Goal: Information Seeking & Learning: Learn about a topic

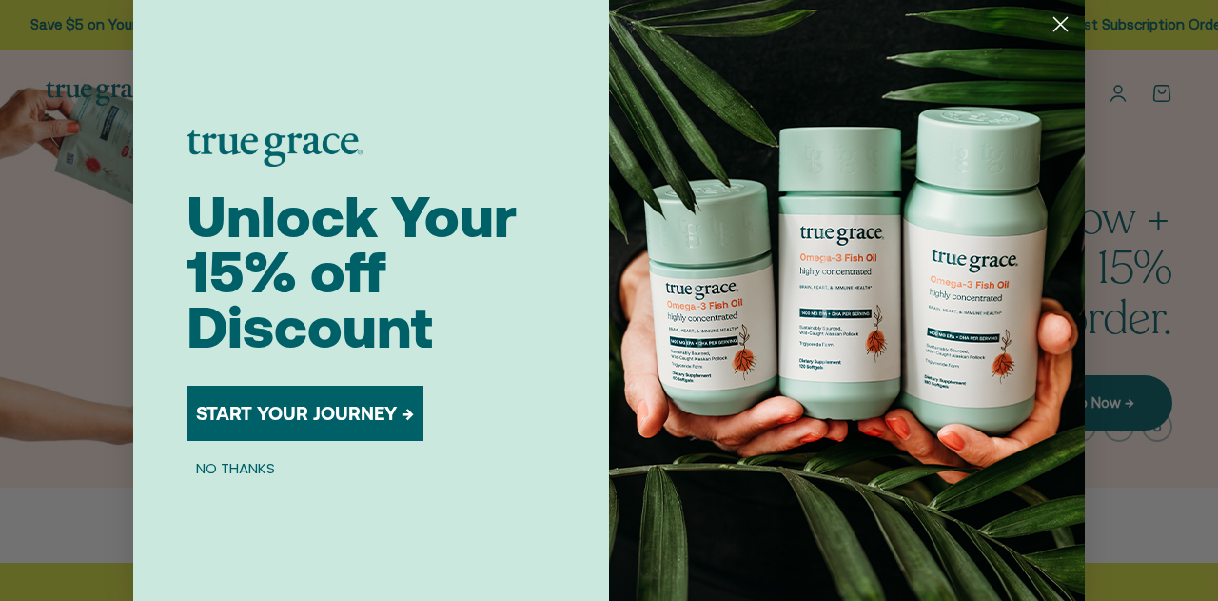
click at [1056, 24] on circle "Close dialog" at bounding box center [1060, 24] width 31 height 31
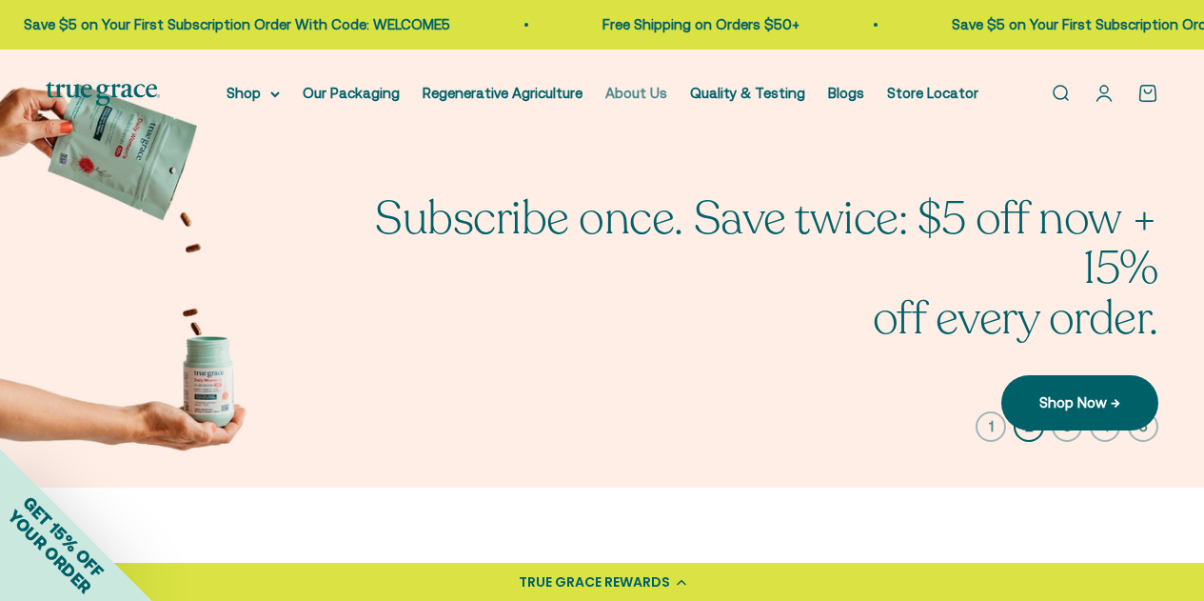
click at [640, 97] on link "About Us" at bounding box center [636, 93] width 62 height 16
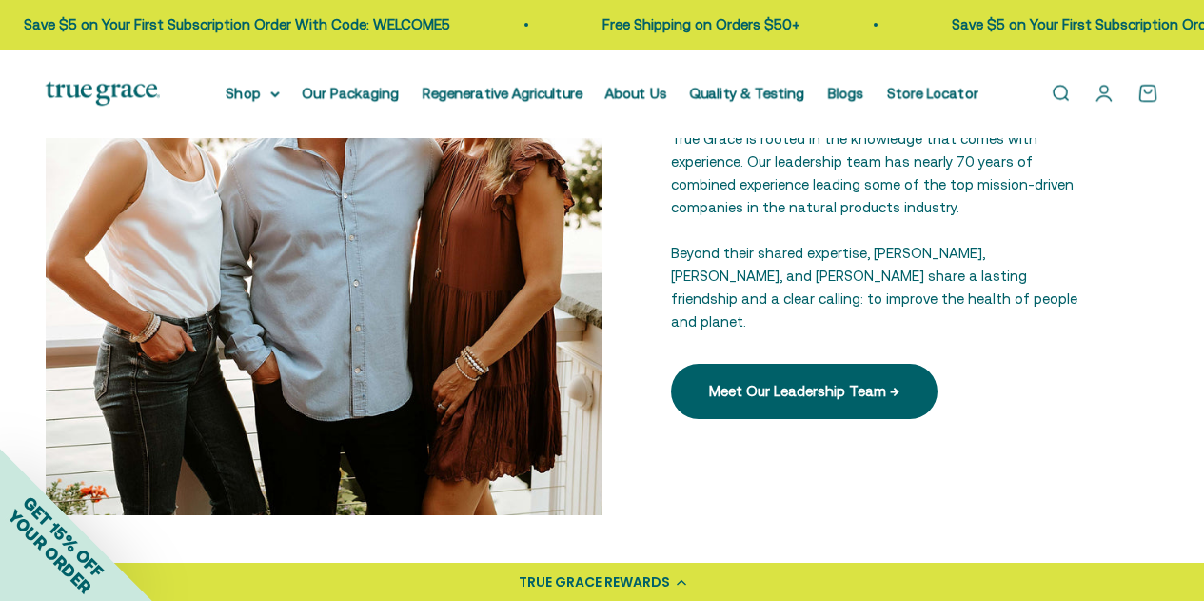
scroll to position [2380, 0]
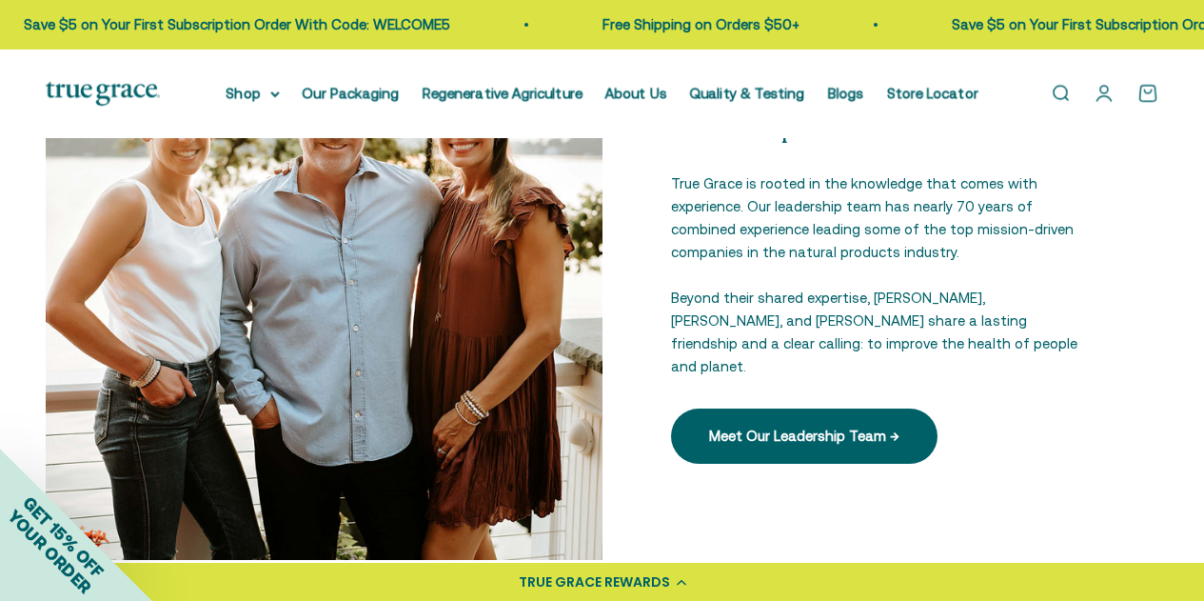
click at [808, 392] on div "Our Experience True Grace is rooted in the knowledge that comes with experience…" at bounding box center [881, 282] width 420 height 364
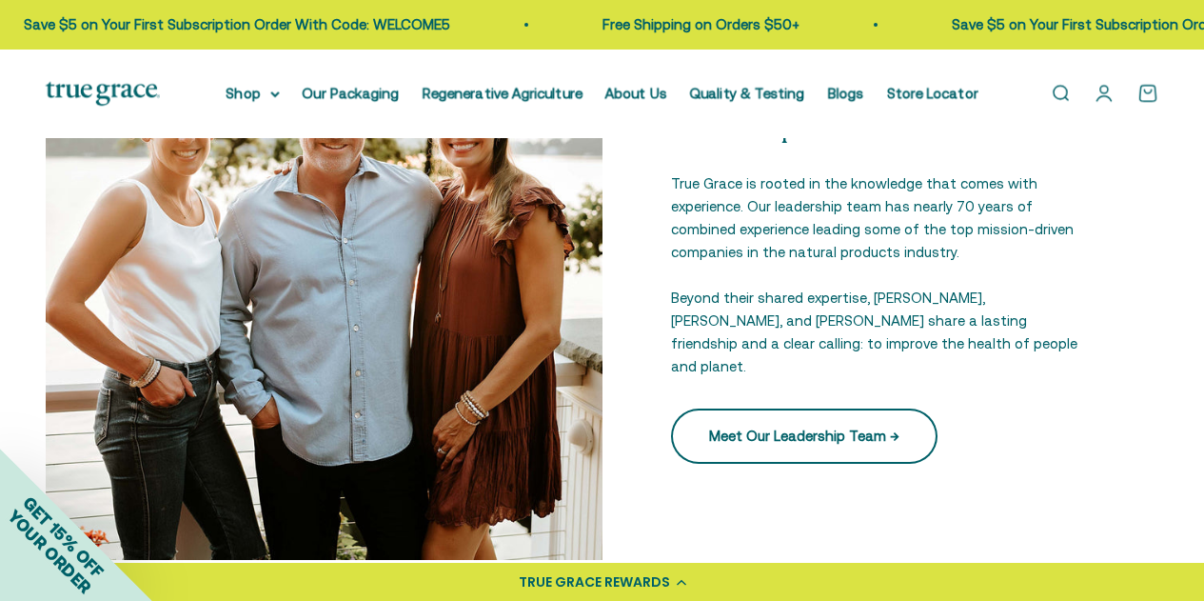
click at [808, 408] on link "Meet Our Leadership Team →" at bounding box center [804, 435] width 267 height 55
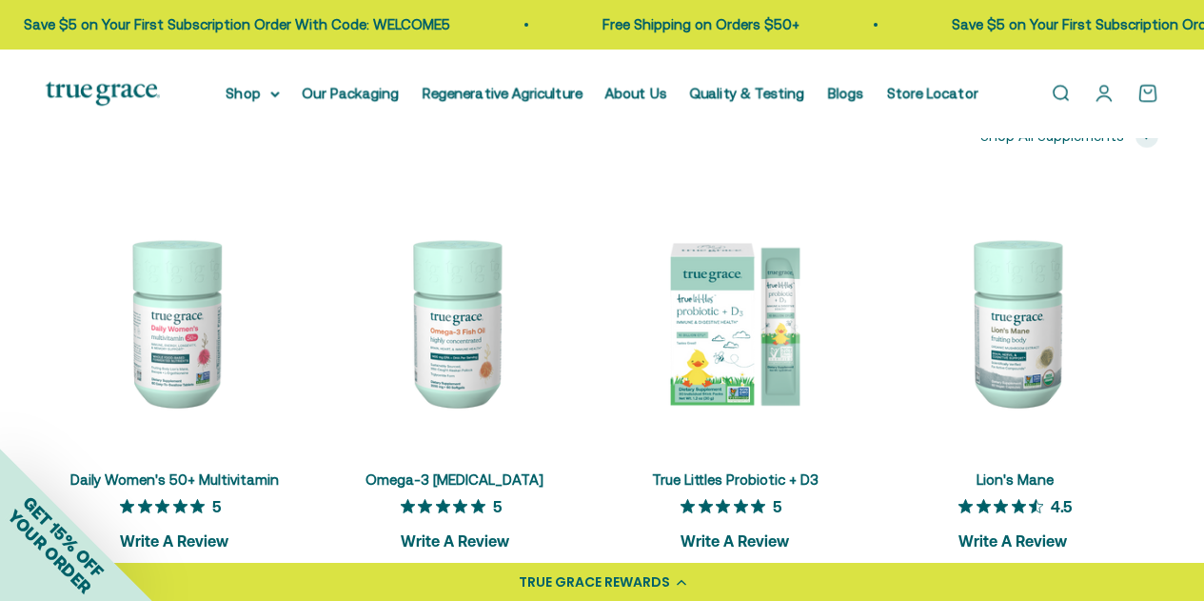
scroll to position [3793, 0]
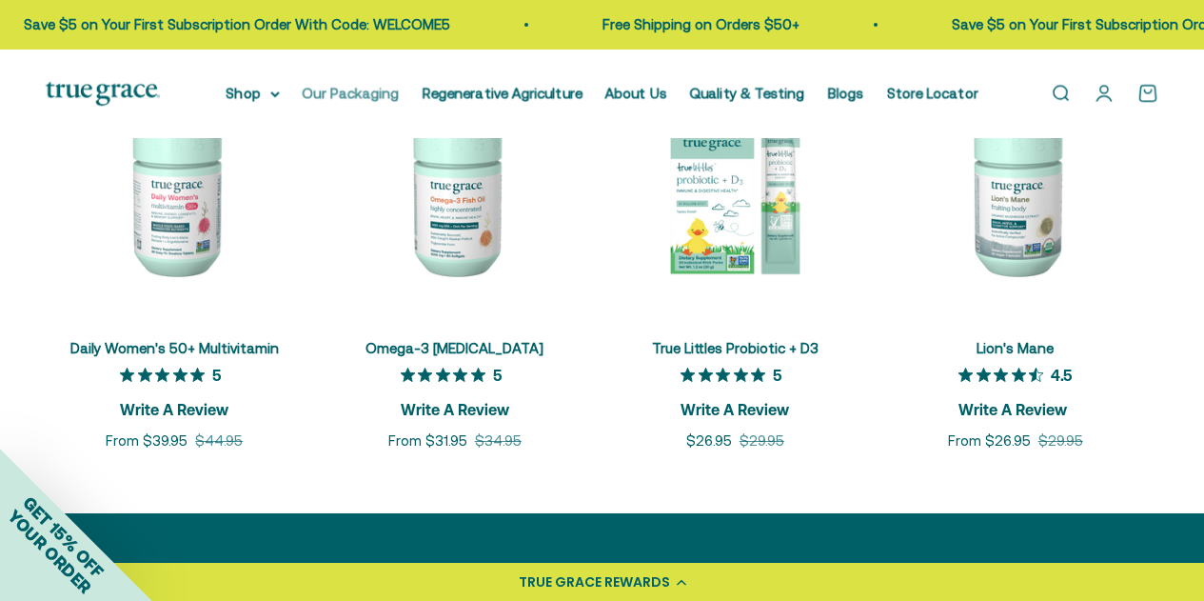
click at [382, 93] on link "Our Packaging" at bounding box center [351, 93] width 97 height 16
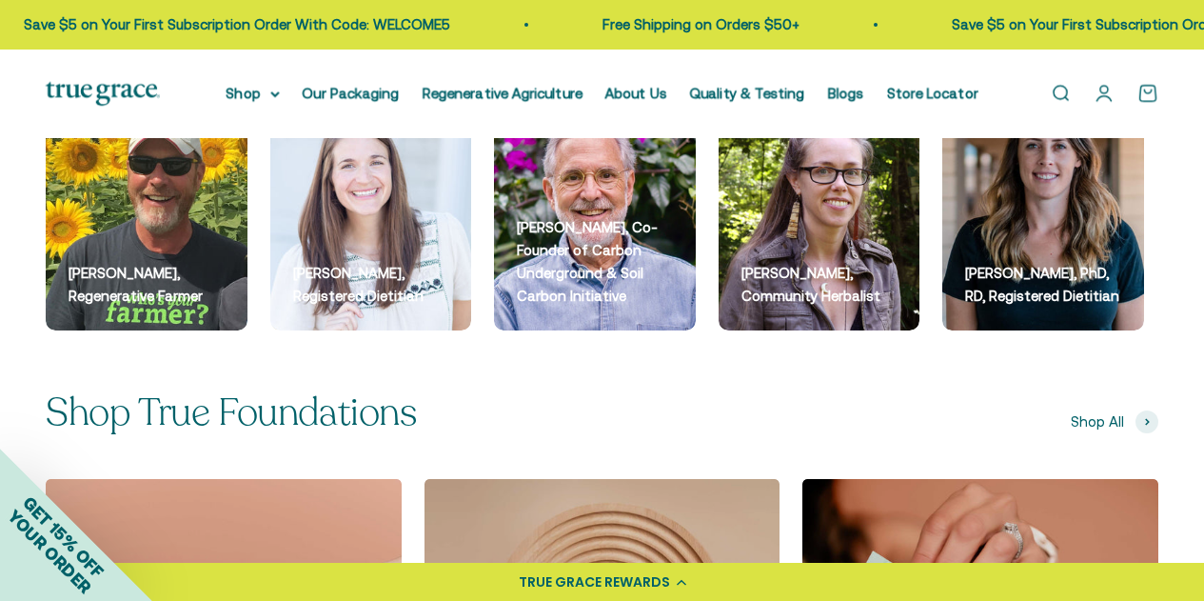
scroll to position [2285, 0]
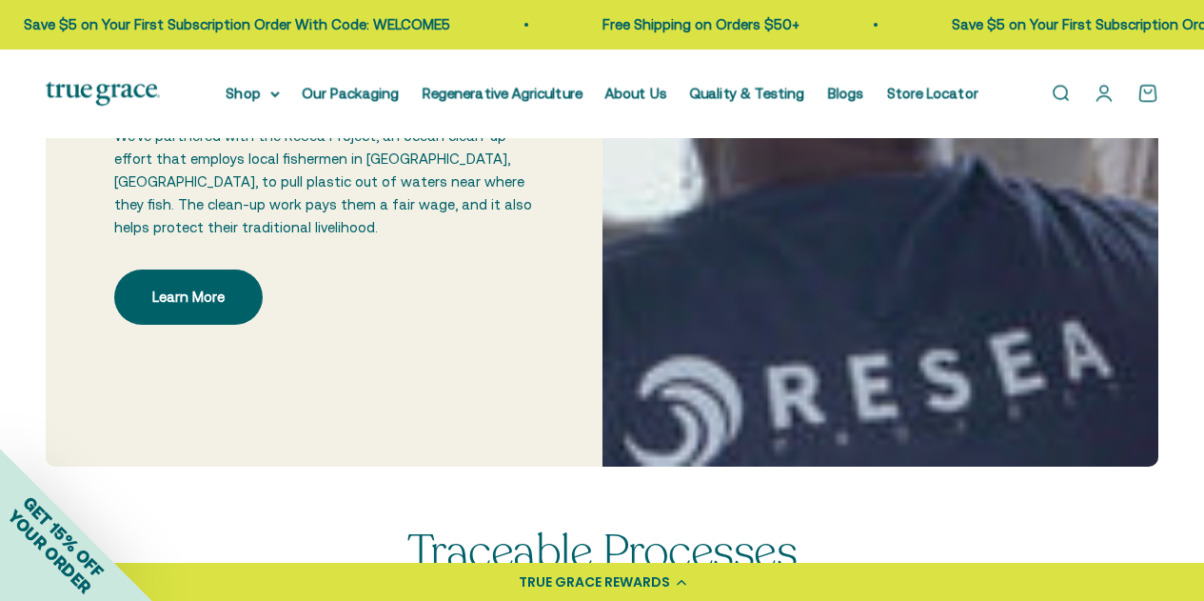
scroll to position [1237, 0]
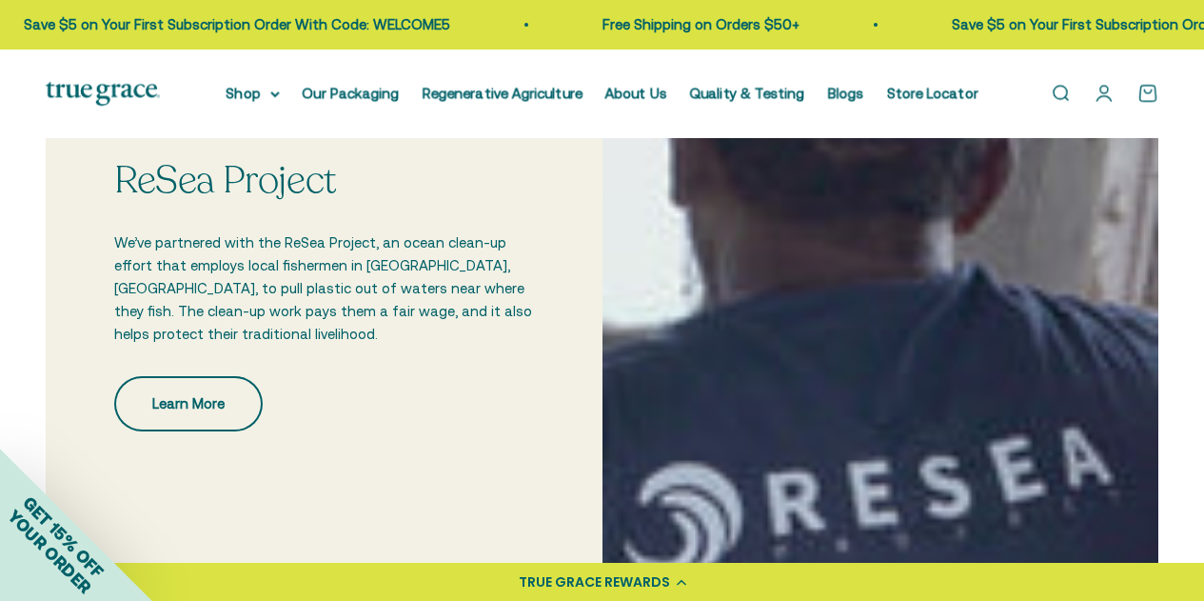
click at [199, 414] on link "Learn More" at bounding box center [188, 403] width 148 height 55
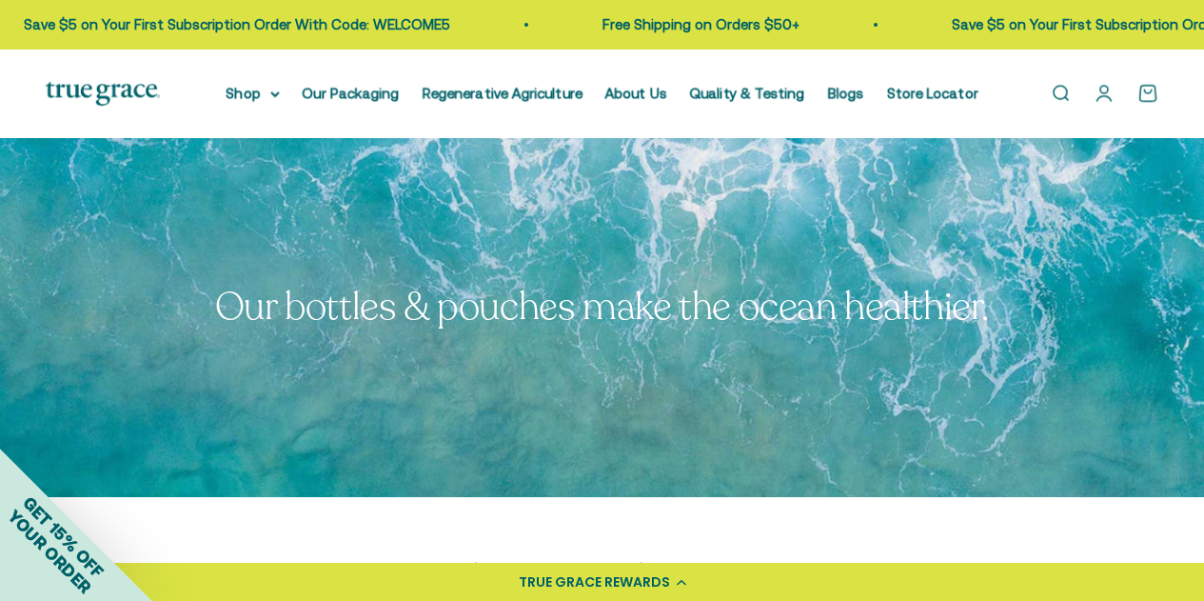
scroll to position [0, 0]
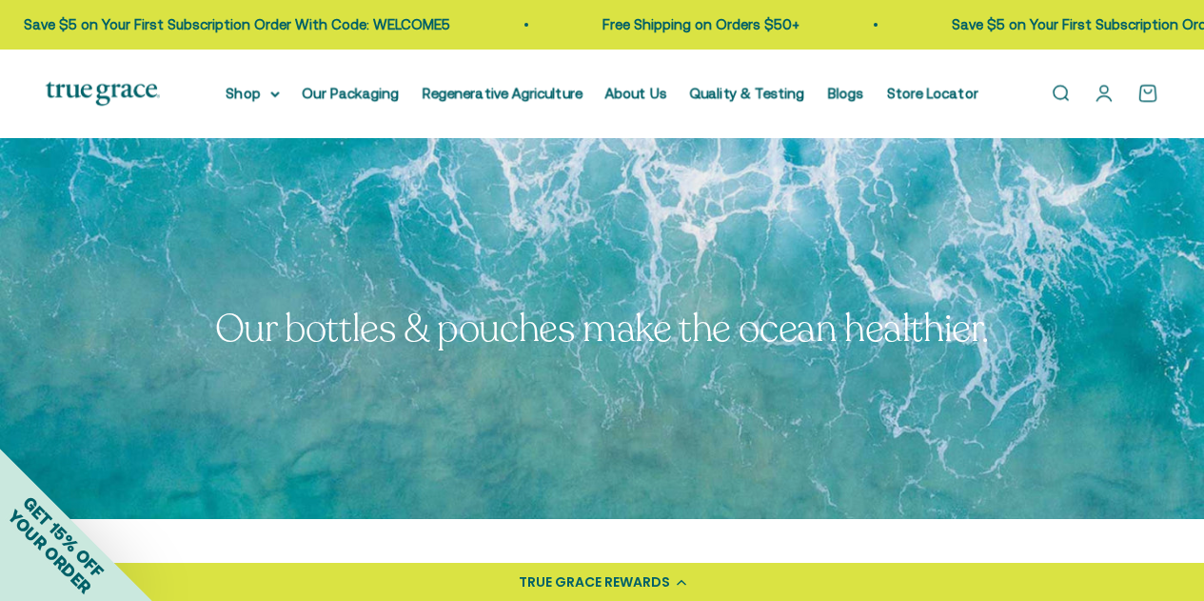
click at [728, 85] on li "Quality & Testing" at bounding box center [747, 93] width 115 height 23
click at [728, 89] on link "Quality & Testing" at bounding box center [747, 93] width 115 height 16
